Goal: Task Accomplishment & Management: Use online tool/utility

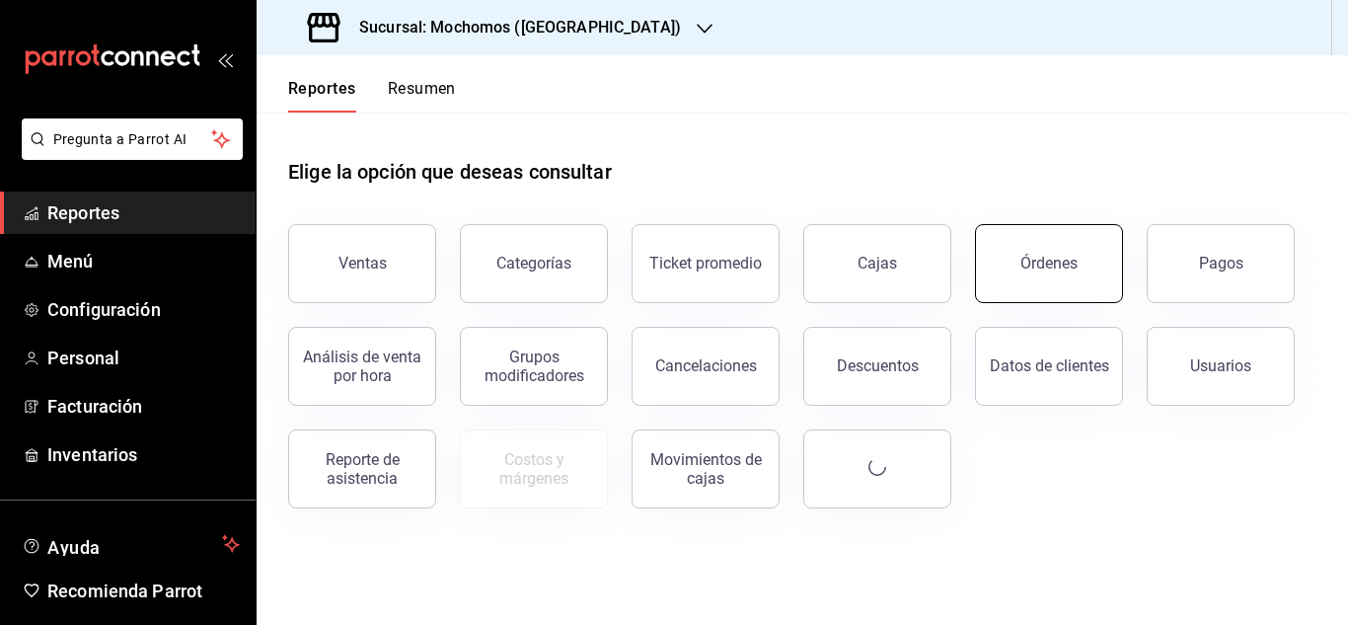
click at [1032, 253] on button "Órdenes" at bounding box center [1049, 263] width 148 height 79
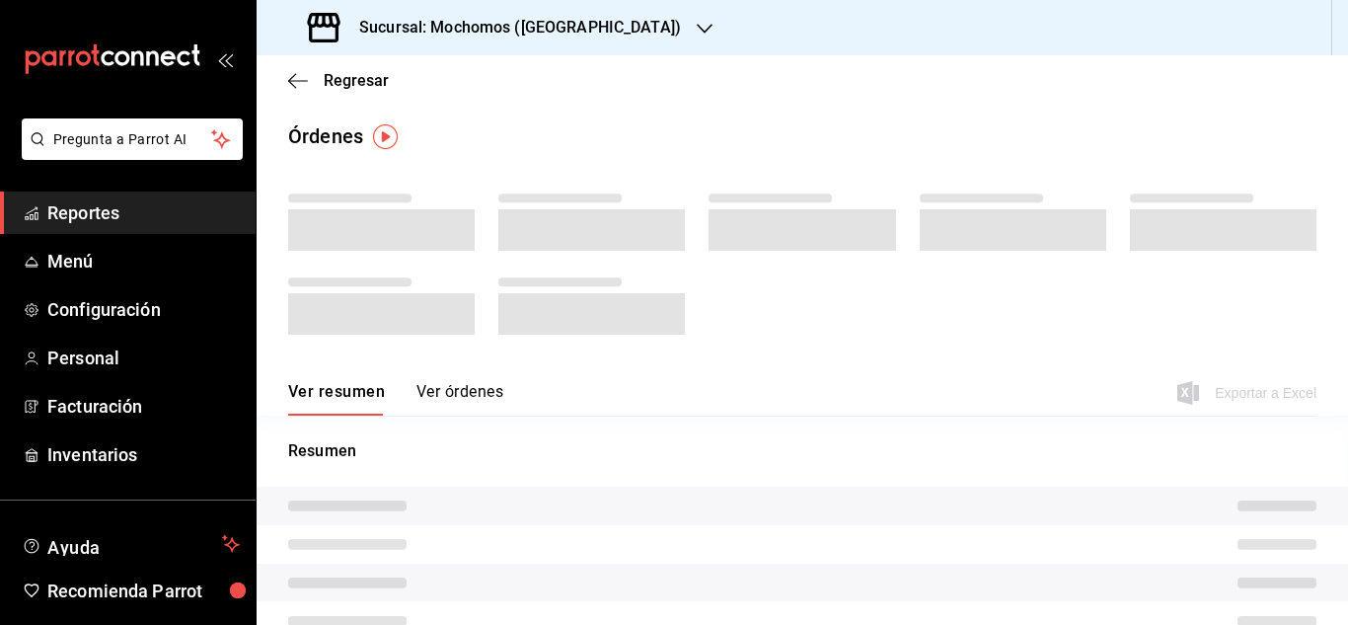
click at [85, 205] on span "Reportes" at bounding box center [143, 212] width 192 height 27
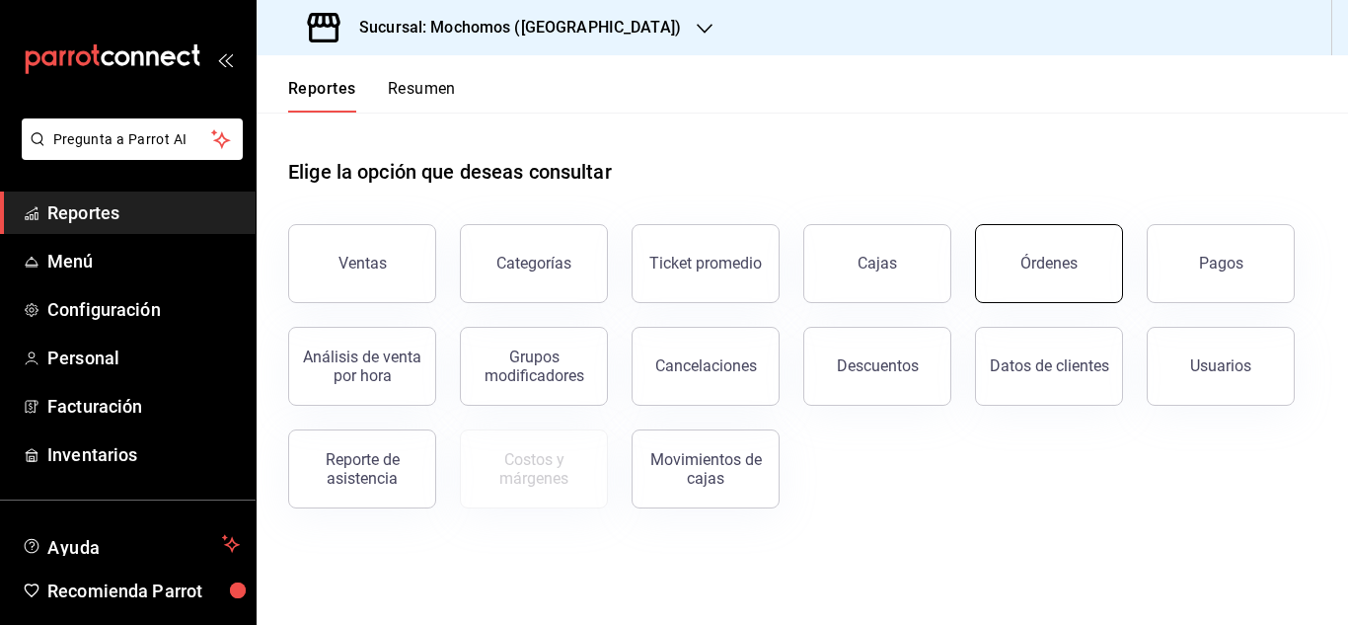
click at [993, 270] on button "Órdenes" at bounding box center [1049, 263] width 148 height 79
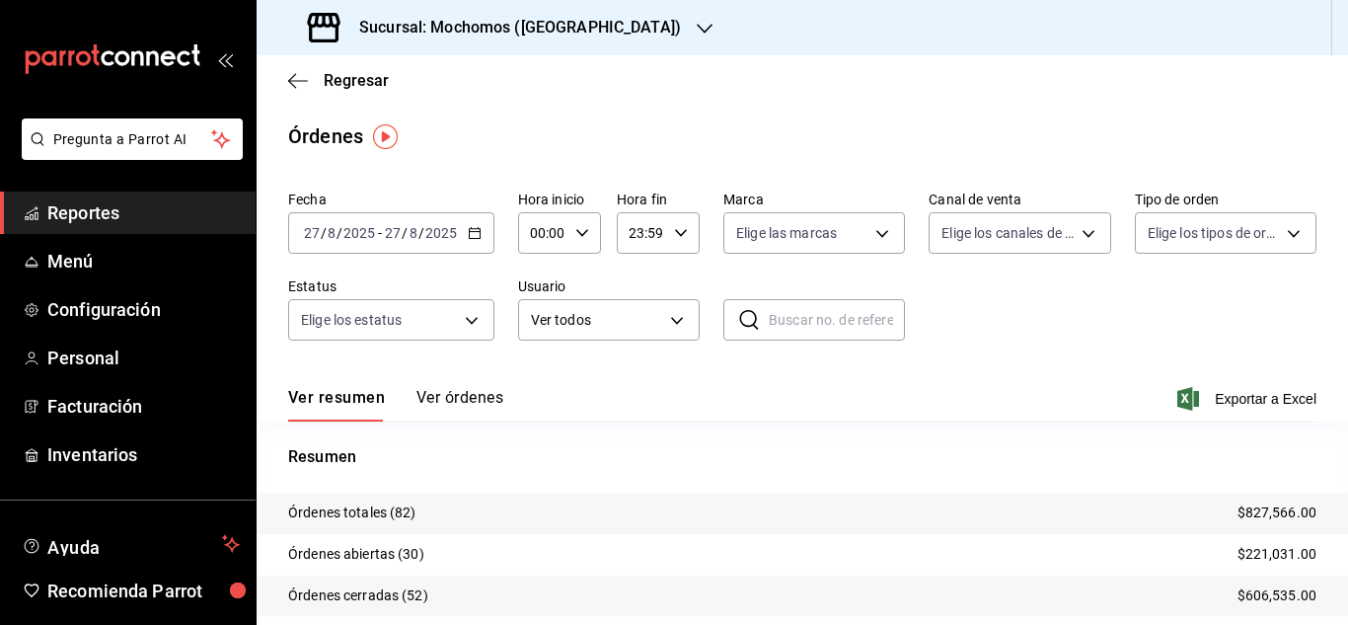
click at [313, 231] on input "27" at bounding box center [312, 233] width 18 height 16
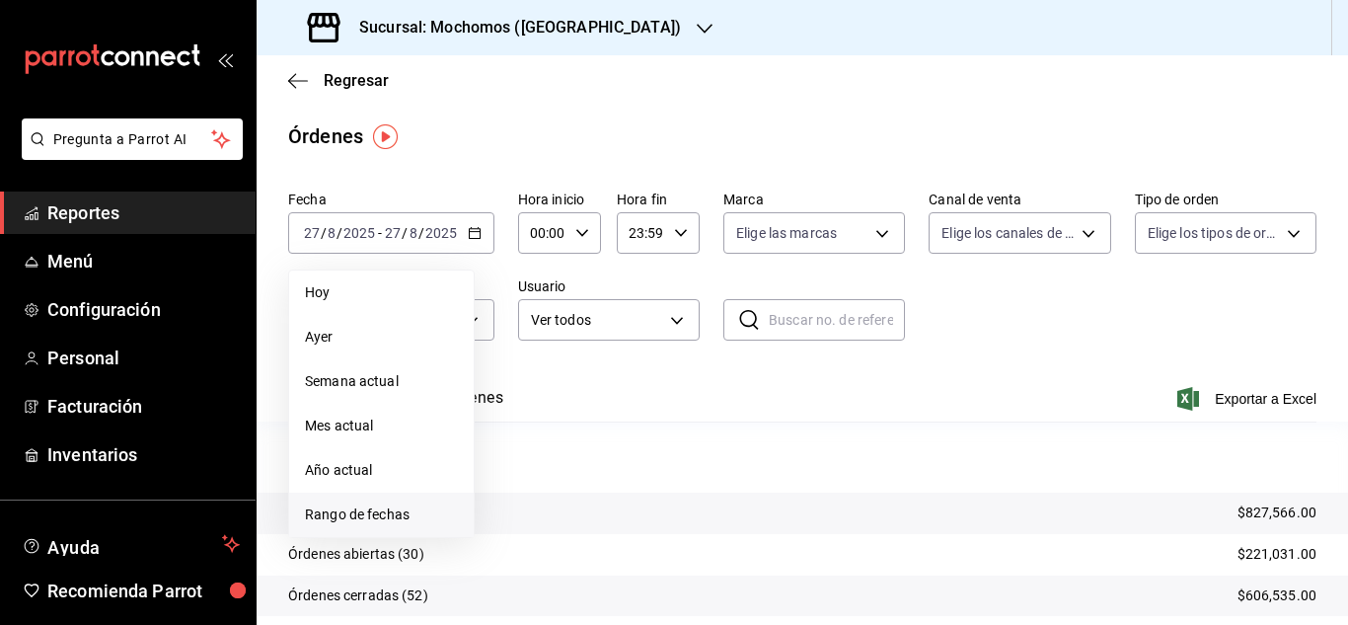
click at [335, 511] on span "Rango de fechas" at bounding box center [381, 514] width 153 height 21
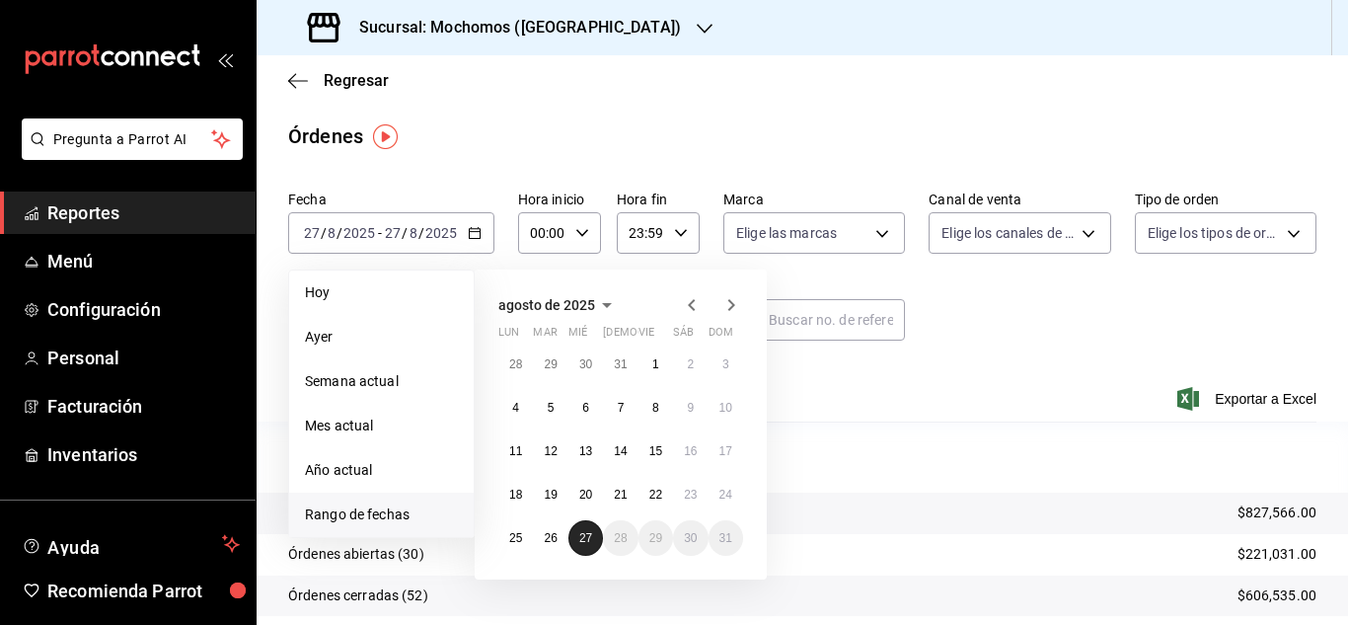
click at [594, 528] on button "27" at bounding box center [586, 538] width 35 height 36
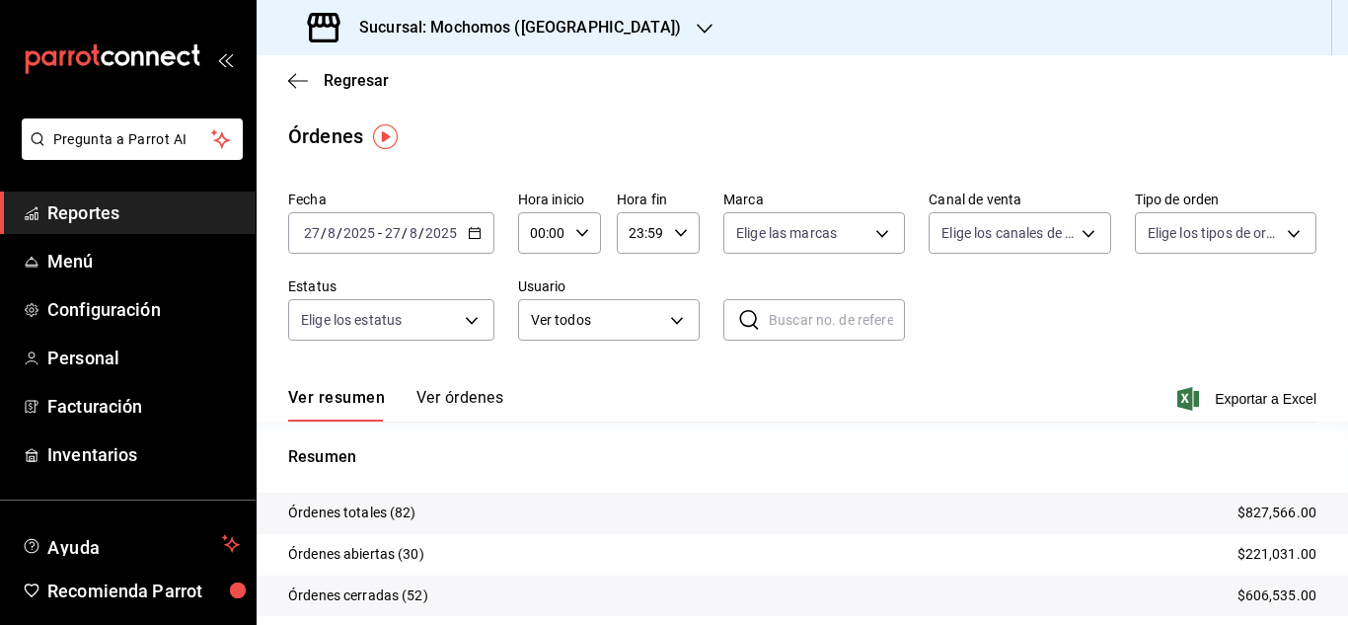
click at [579, 234] on icon "button" at bounding box center [582, 233] width 14 height 14
click at [535, 321] on span "03" at bounding box center [537, 327] width 9 height 16
type input "03:00"
